Goal: Task Accomplishment & Management: Manage account settings

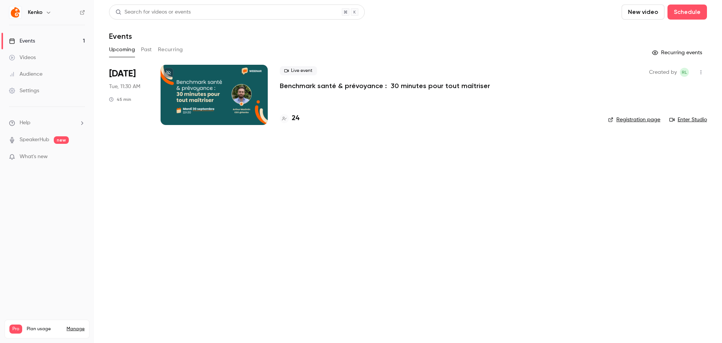
click at [33, 75] on div "Audience" at bounding box center [25, 74] width 33 height 8
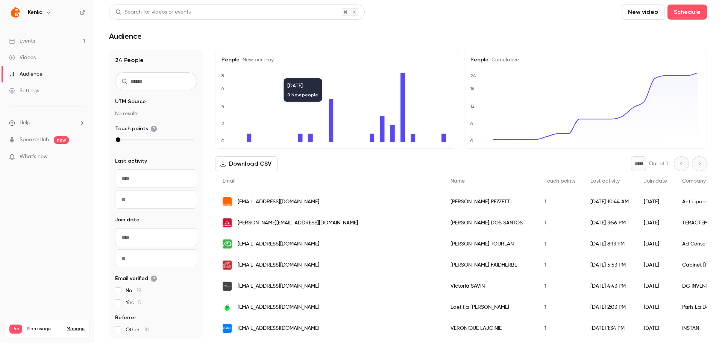
click at [271, 39] on div "Audience" at bounding box center [408, 36] width 598 height 9
click at [37, 42] on link "Events 1" at bounding box center [47, 41] width 94 height 17
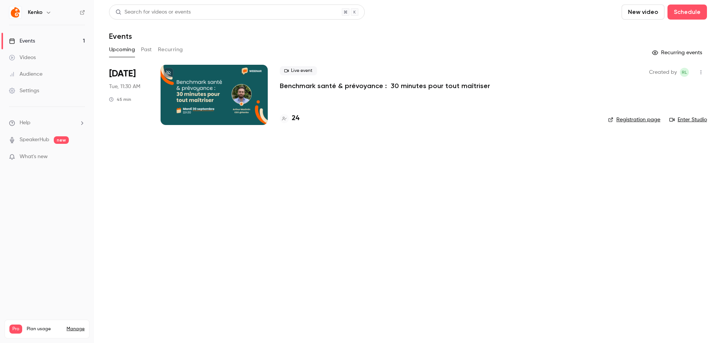
click at [701, 72] on icon "button" at bounding box center [701, 72] width 6 height 5
click at [674, 108] on div "Invite to Studio" at bounding box center [671, 111] width 57 height 8
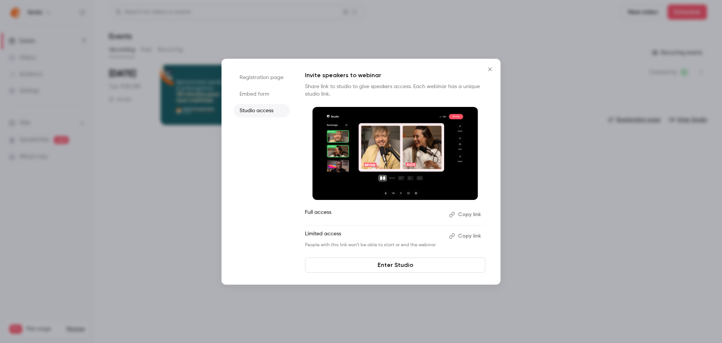
click at [465, 212] on button "Copy link" at bounding box center [465, 214] width 39 height 12
click at [490, 67] on icon "Close" at bounding box center [489, 69] width 9 height 6
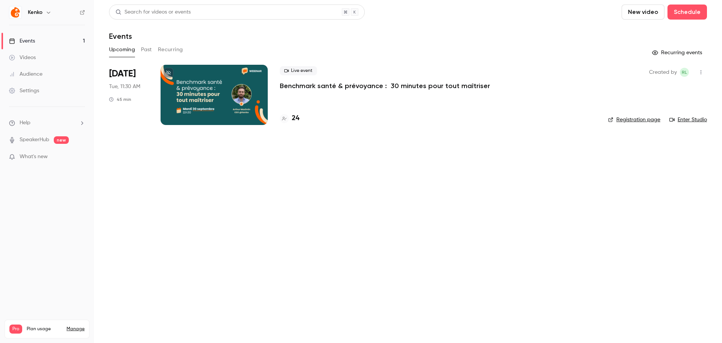
click at [24, 73] on div "Audience" at bounding box center [25, 74] width 33 height 8
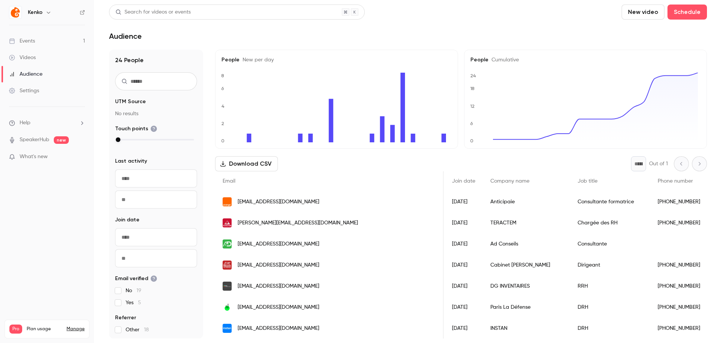
scroll to position [0, 300]
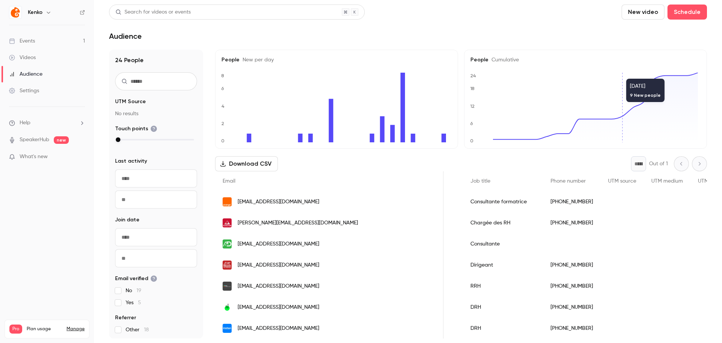
click at [395, 34] on div "Audience" at bounding box center [408, 36] width 598 height 9
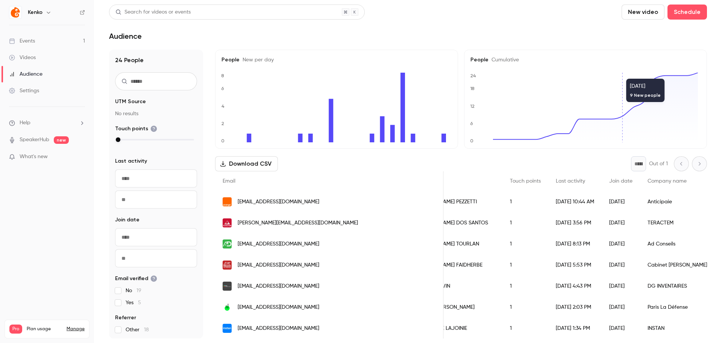
scroll to position [0, 0]
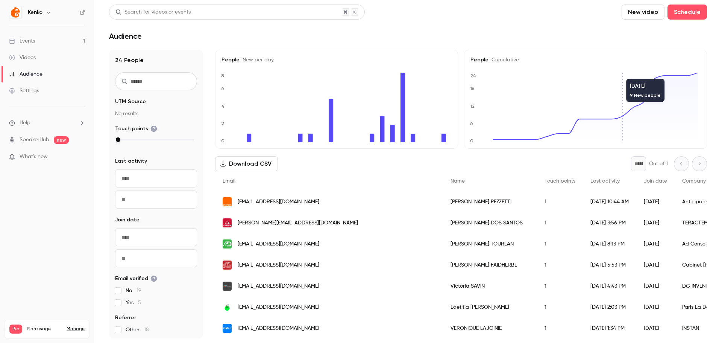
click at [260, 161] on button "Download CSV" at bounding box center [246, 163] width 63 height 15
click at [402, 162] on div "Download CSV * Out of 1" at bounding box center [461, 163] width 492 height 15
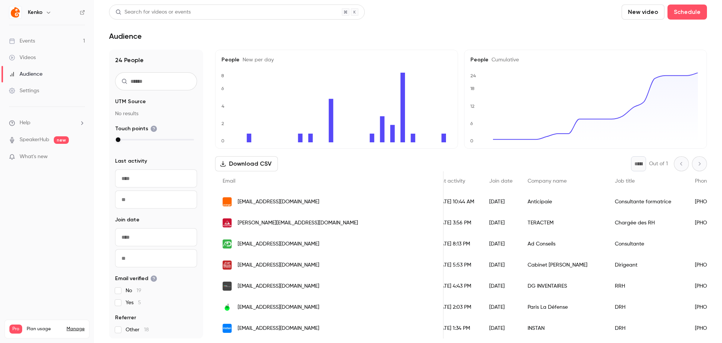
click at [33, 45] on link "Events 1" at bounding box center [47, 41] width 94 height 17
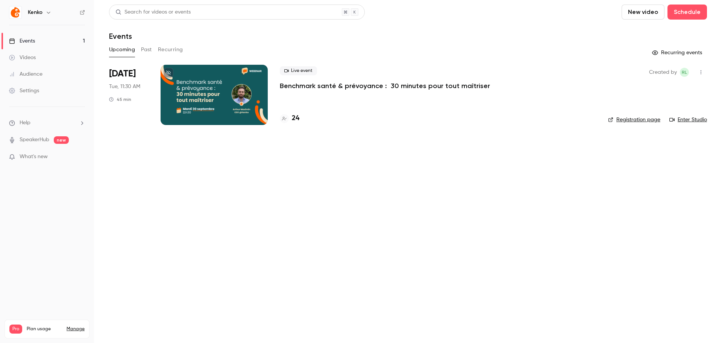
click at [686, 118] on link "Enter Studio" at bounding box center [688, 120] width 38 height 8
click at [37, 73] on div "Audience" at bounding box center [25, 74] width 33 height 8
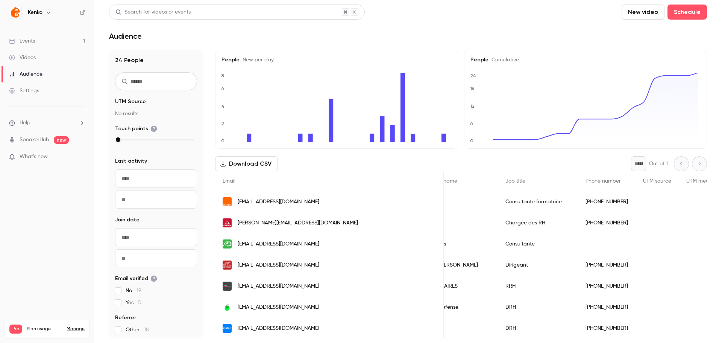
scroll to position [0, 300]
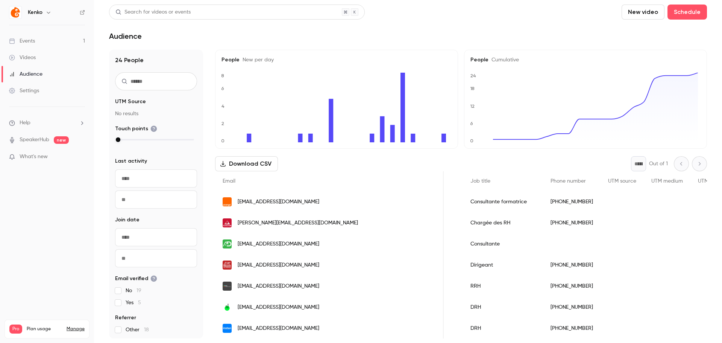
click at [543, 267] on div "[PHONE_NUMBER]" at bounding box center [572, 264] width 58 height 21
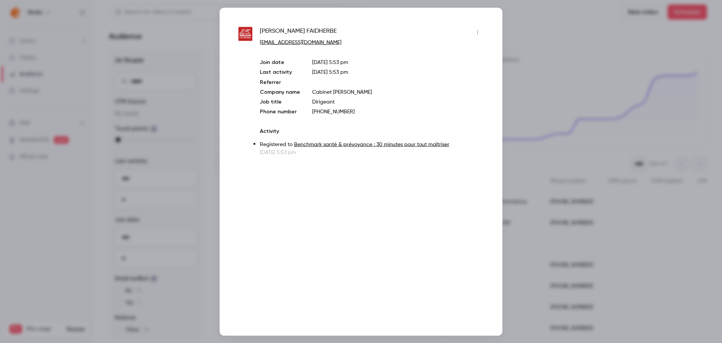
click at [477, 38] on button "button" at bounding box center [478, 32] width 12 height 12
click at [454, 50] on div "Block from all events" at bounding box center [448, 52] width 57 height 8
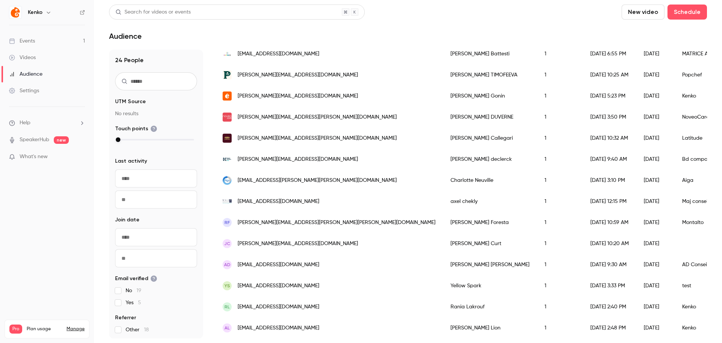
scroll to position [364, 0]
drag, startPoint x: 350, startPoint y: 235, endPoint x: 381, endPoint y: 237, distance: 30.9
click at [443, 237] on div "Julien Curt" at bounding box center [490, 243] width 94 height 21
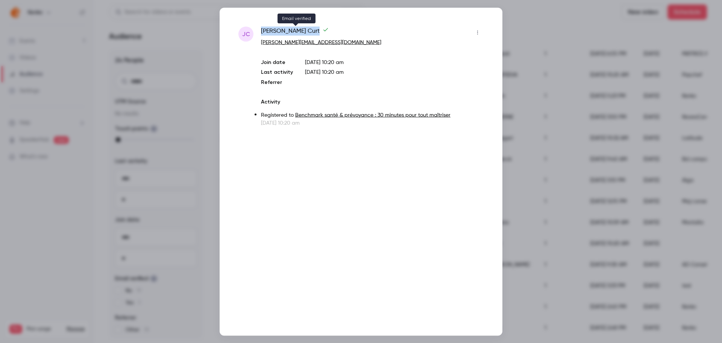
drag, startPoint x: 261, startPoint y: 30, endPoint x: 293, endPoint y: 33, distance: 32.1
click at [293, 33] on div "JC Julien Curt curt.julien@gmail.com Join date Sep 18, 2025 10:20 am Last activ…" at bounding box center [360, 76] width 245 height 100
copy span "Julien Curt"
click at [534, 44] on div at bounding box center [361, 171] width 722 height 343
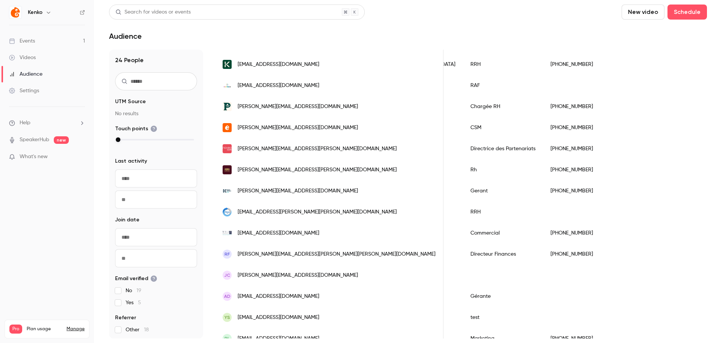
scroll to position [0, 0]
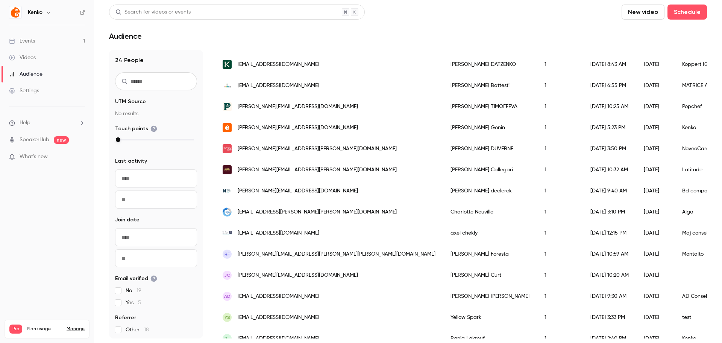
click at [537, 230] on div "1" at bounding box center [560, 232] width 46 height 21
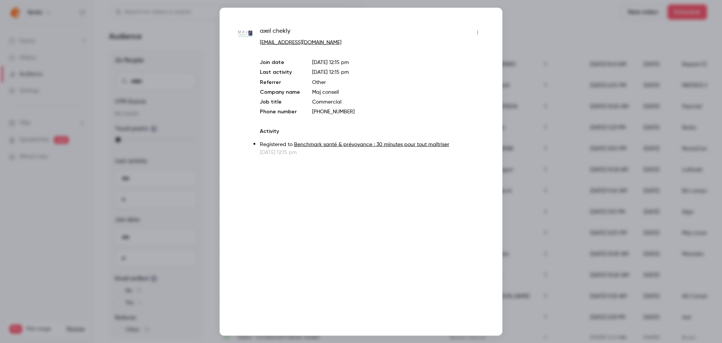
click at [479, 30] on icon "button" at bounding box center [478, 32] width 6 height 5
click at [446, 52] on div "Block from all events" at bounding box center [448, 52] width 57 height 8
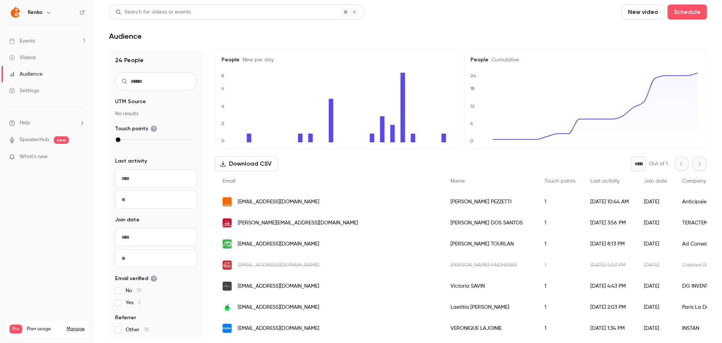
click at [310, 43] on main "Search for videos or events New video Schedule Audience 24 People UTM Source No…" at bounding box center [408, 171] width 628 height 343
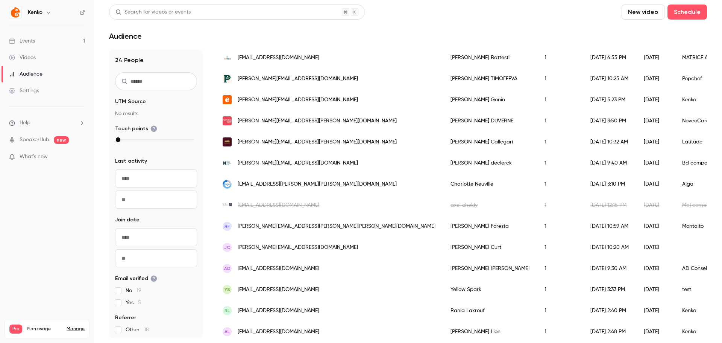
scroll to position [364, 0]
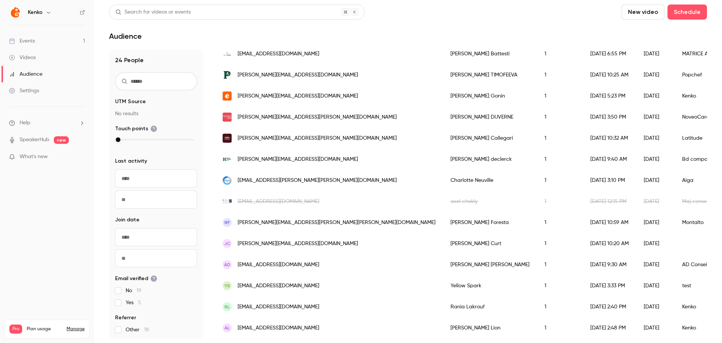
click at [50, 43] on link "Events 1" at bounding box center [47, 41] width 94 height 17
